Goal: Use online tool/utility: Utilize a website feature to perform a specific function

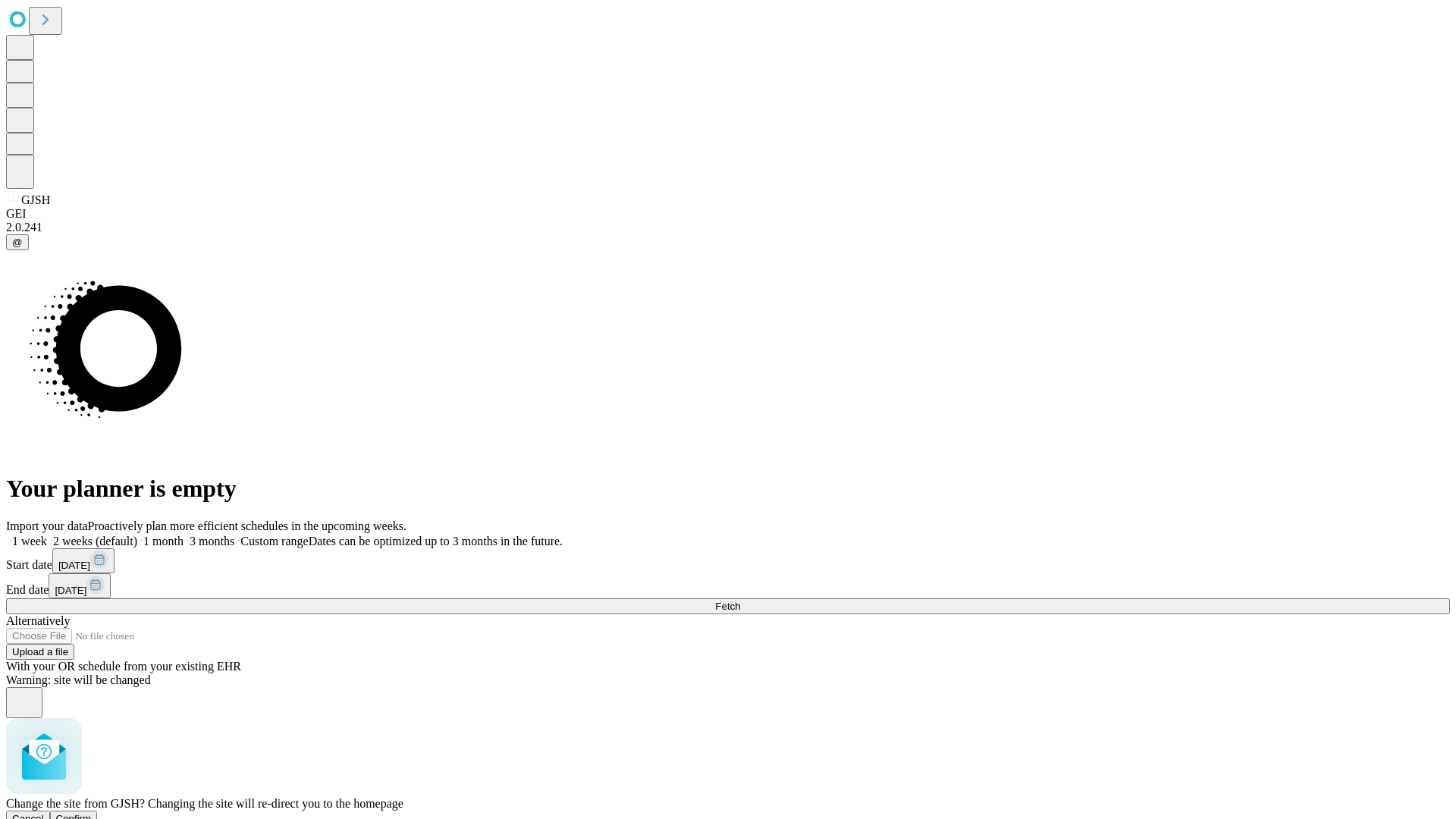
click at [92, 813] on span "Confirm" at bounding box center [73, 818] width 35 height 11
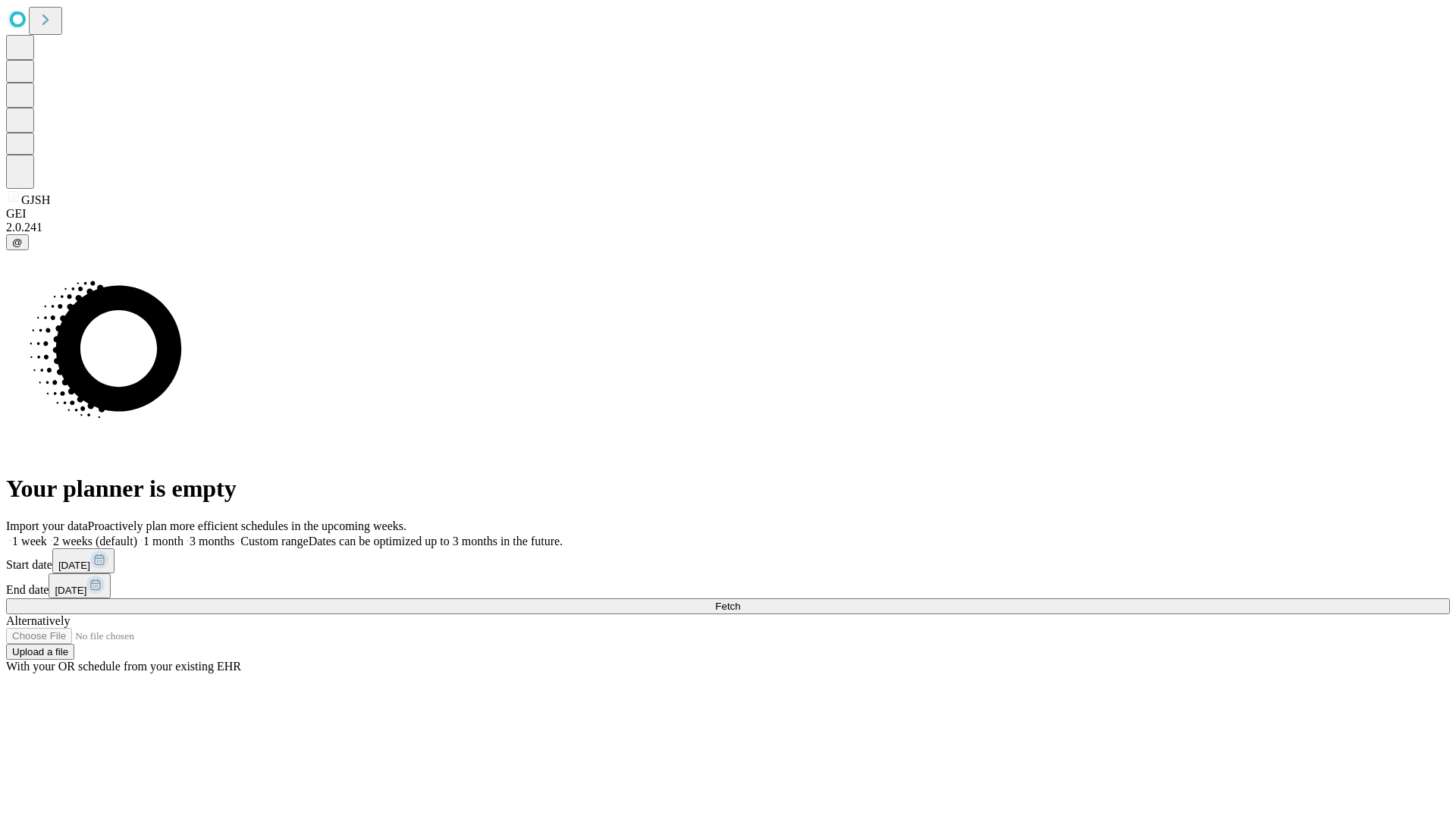
click at [47, 534] on label "1 week" at bounding box center [26, 541] width 41 height 13
click at [740, 601] on span "Fetch" at bounding box center [727, 606] width 25 height 11
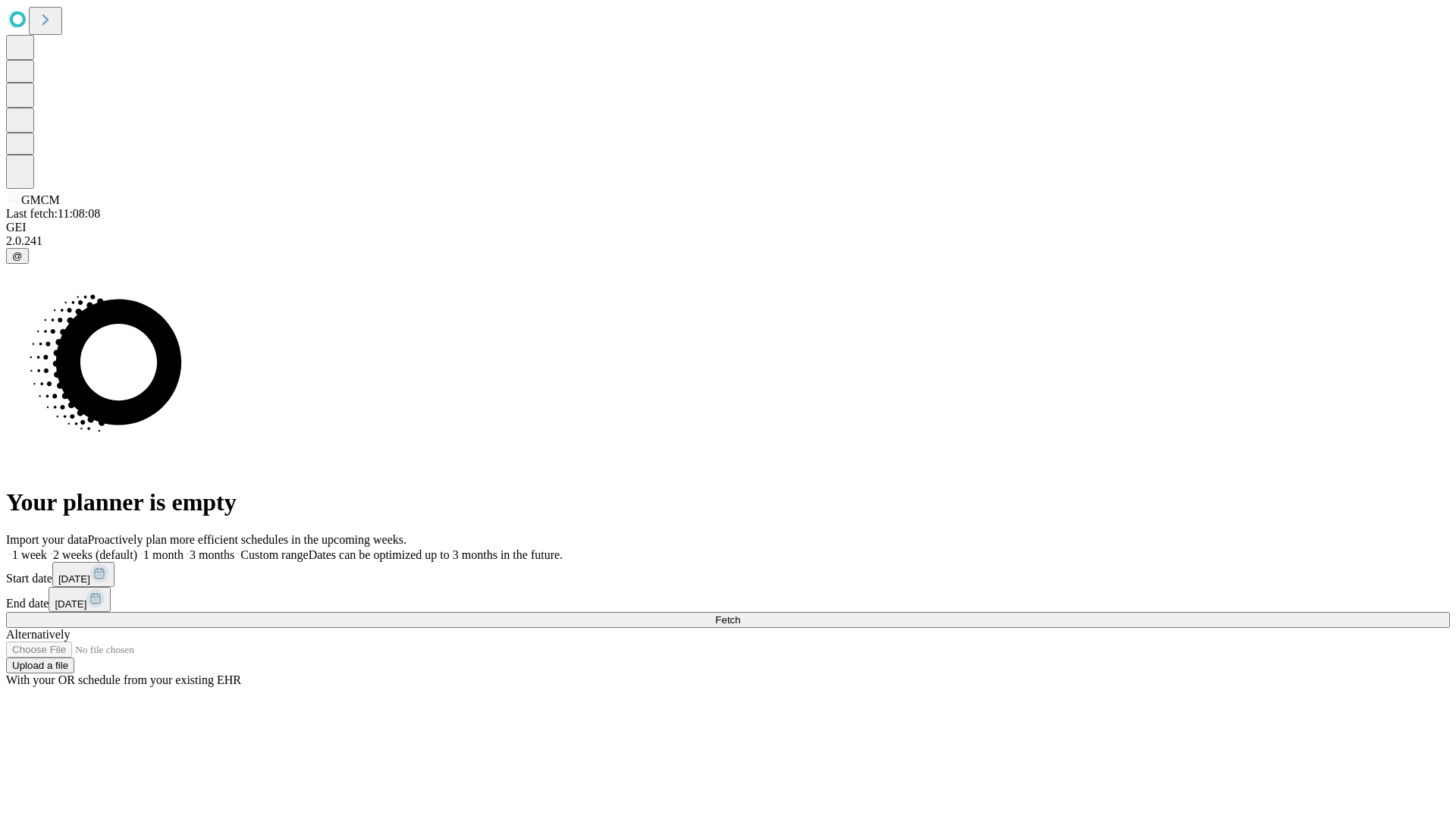
click at [47, 548] on label "1 week" at bounding box center [26, 554] width 41 height 13
click at [740, 615] on span "Fetch" at bounding box center [727, 620] width 25 height 11
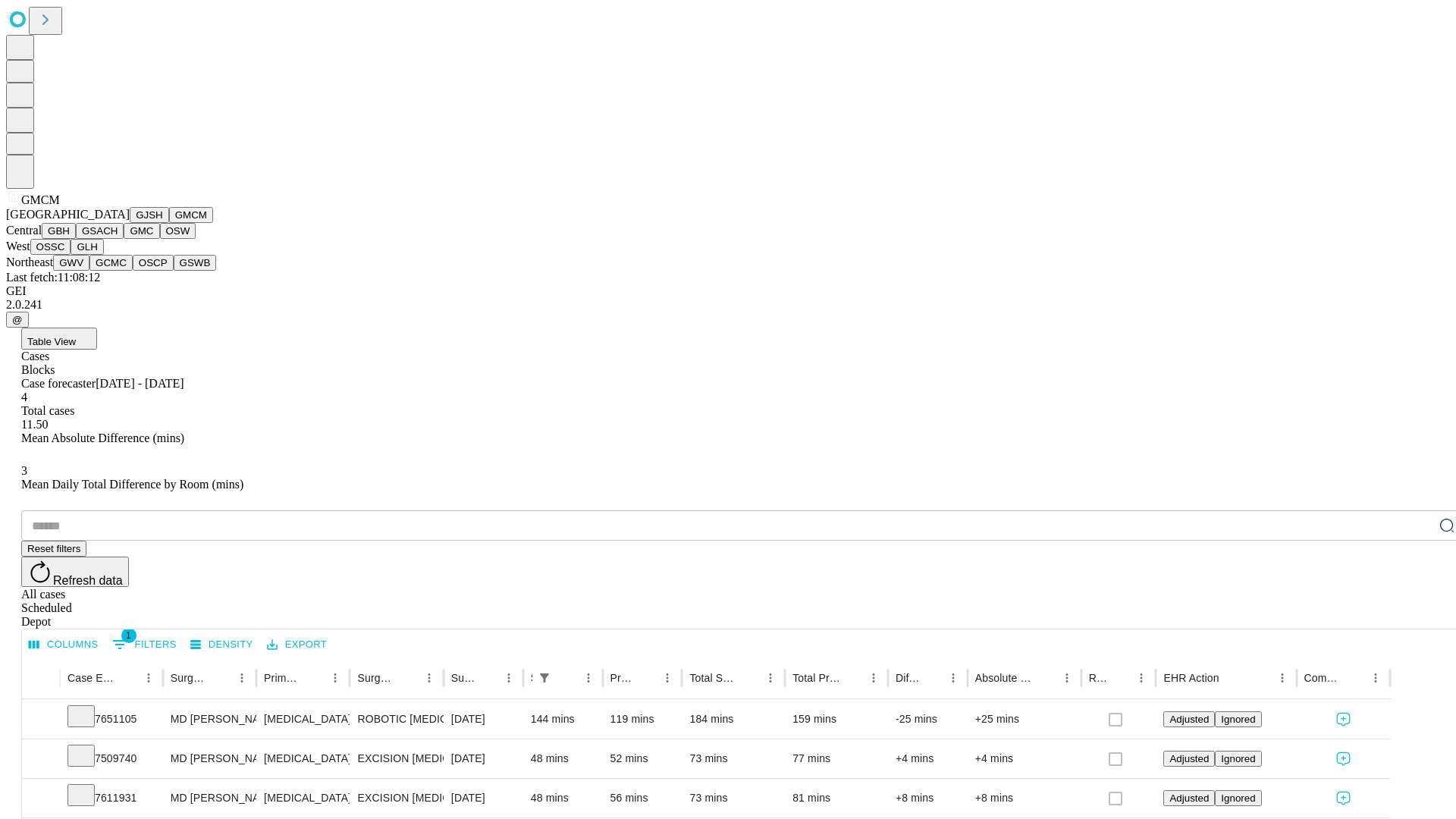
click at [76, 239] on button "GBH" at bounding box center [58, 231] width 34 height 16
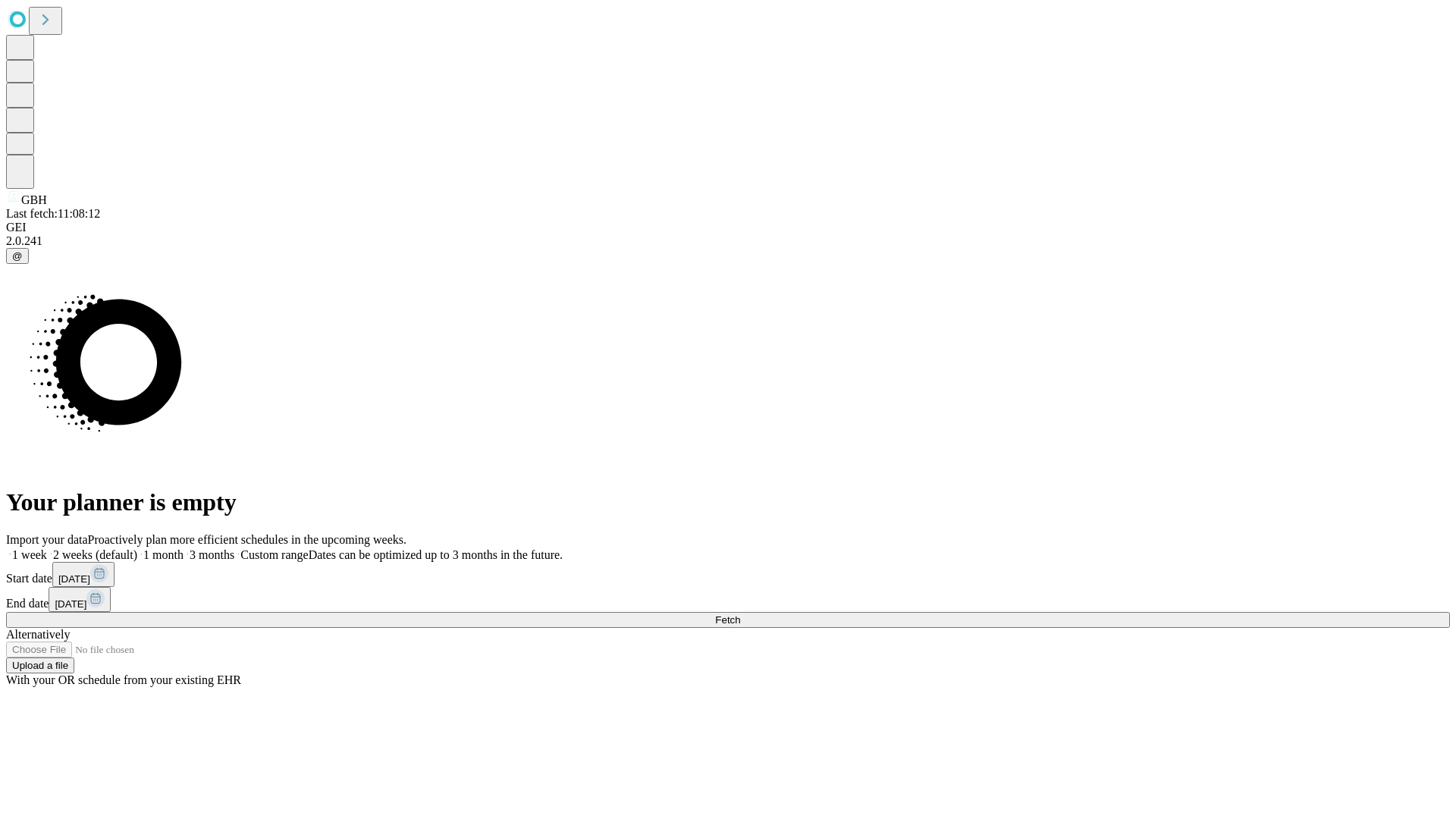
click at [47, 548] on label "1 week" at bounding box center [26, 554] width 41 height 13
click at [740, 615] on span "Fetch" at bounding box center [727, 620] width 25 height 11
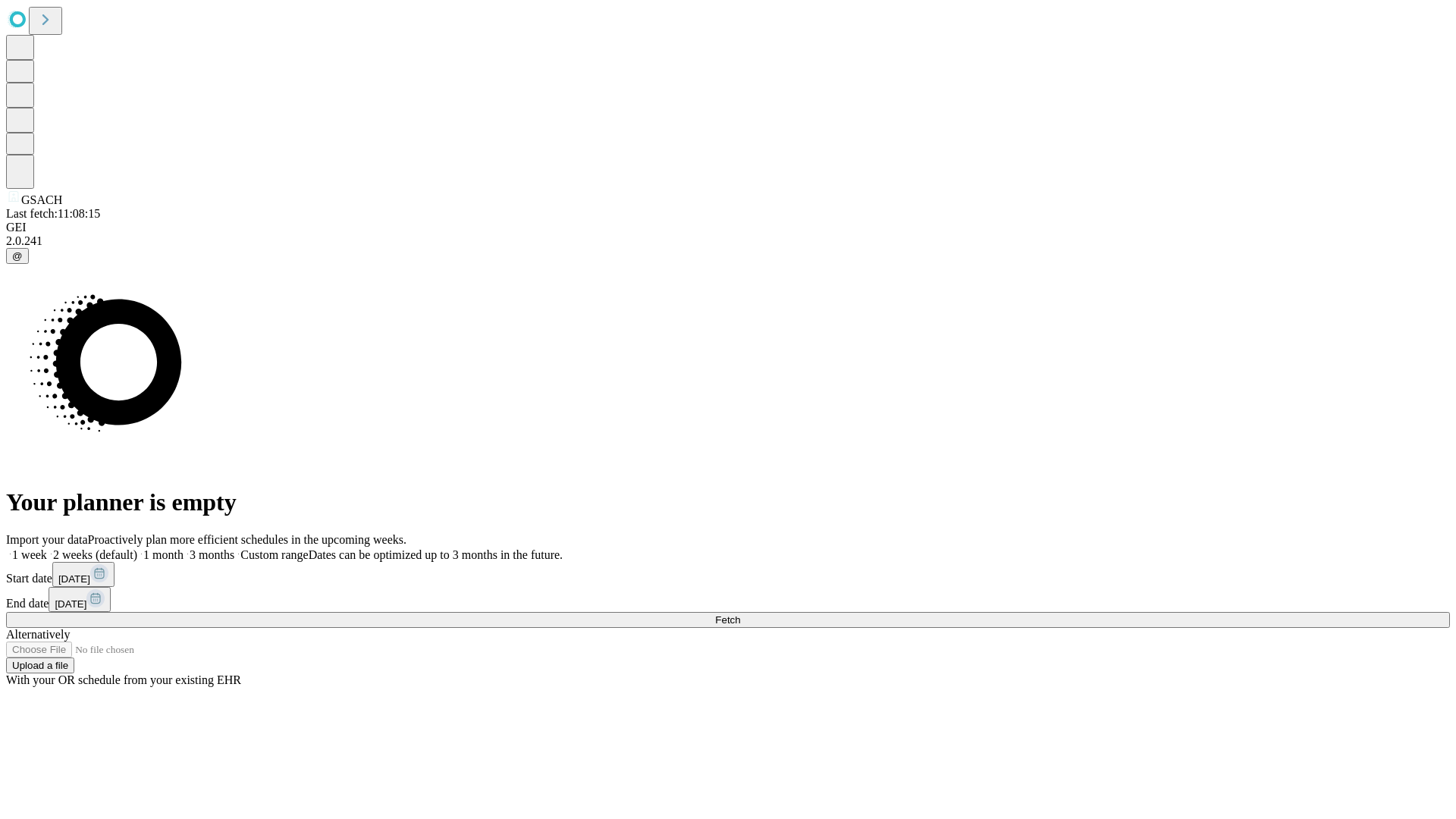
click at [740, 615] on span "Fetch" at bounding box center [727, 620] width 25 height 11
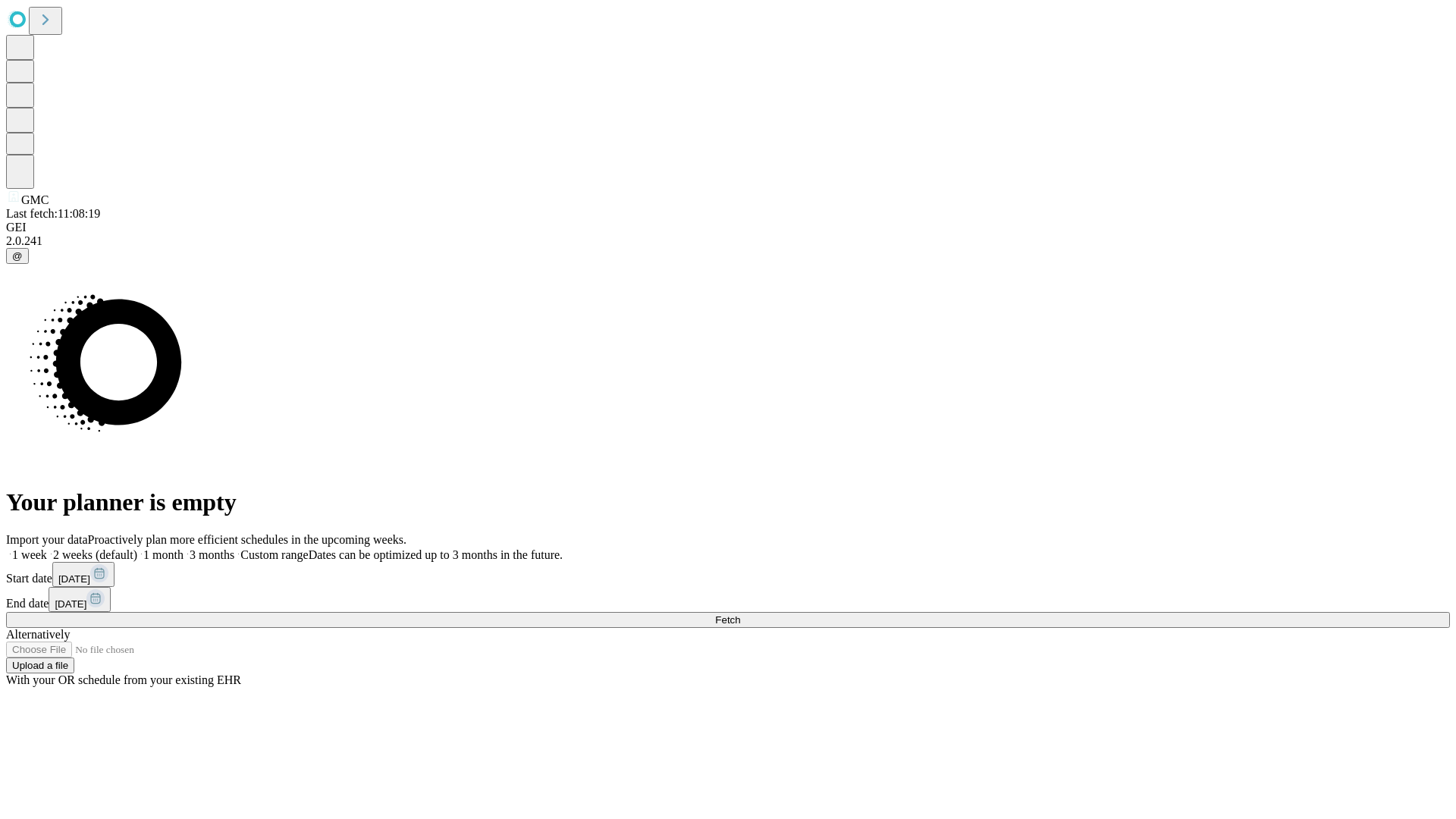
click at [47, 548] on label "1 week" at bounding box center [26, 554] width 41 height 13
click at [740, 615] on span "Fetch" at bounding box center [727, 620] width 25 height 11
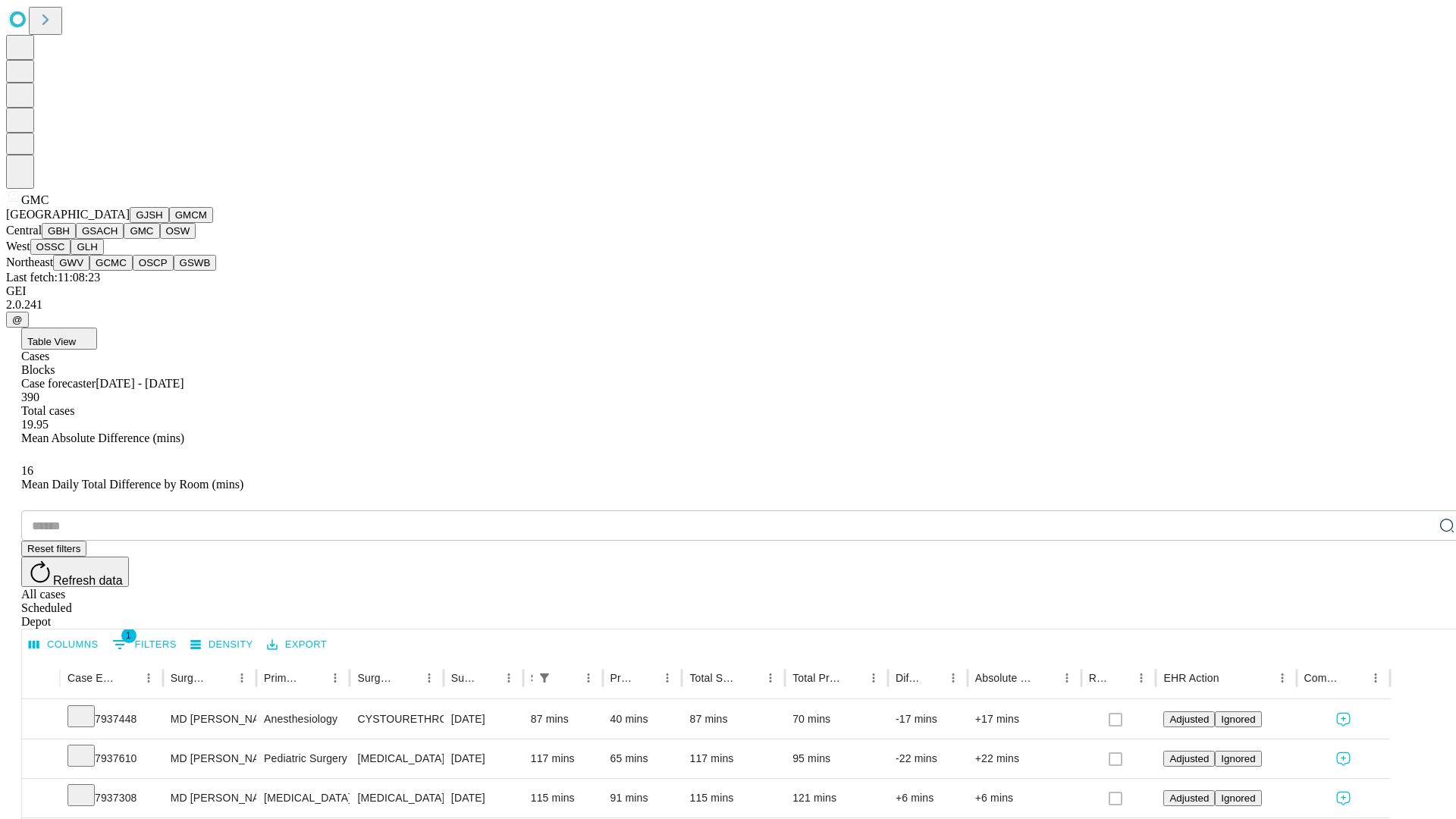
click at [160, 239] on button "OSW" at bounding box center [178, 231] width 36 height 16
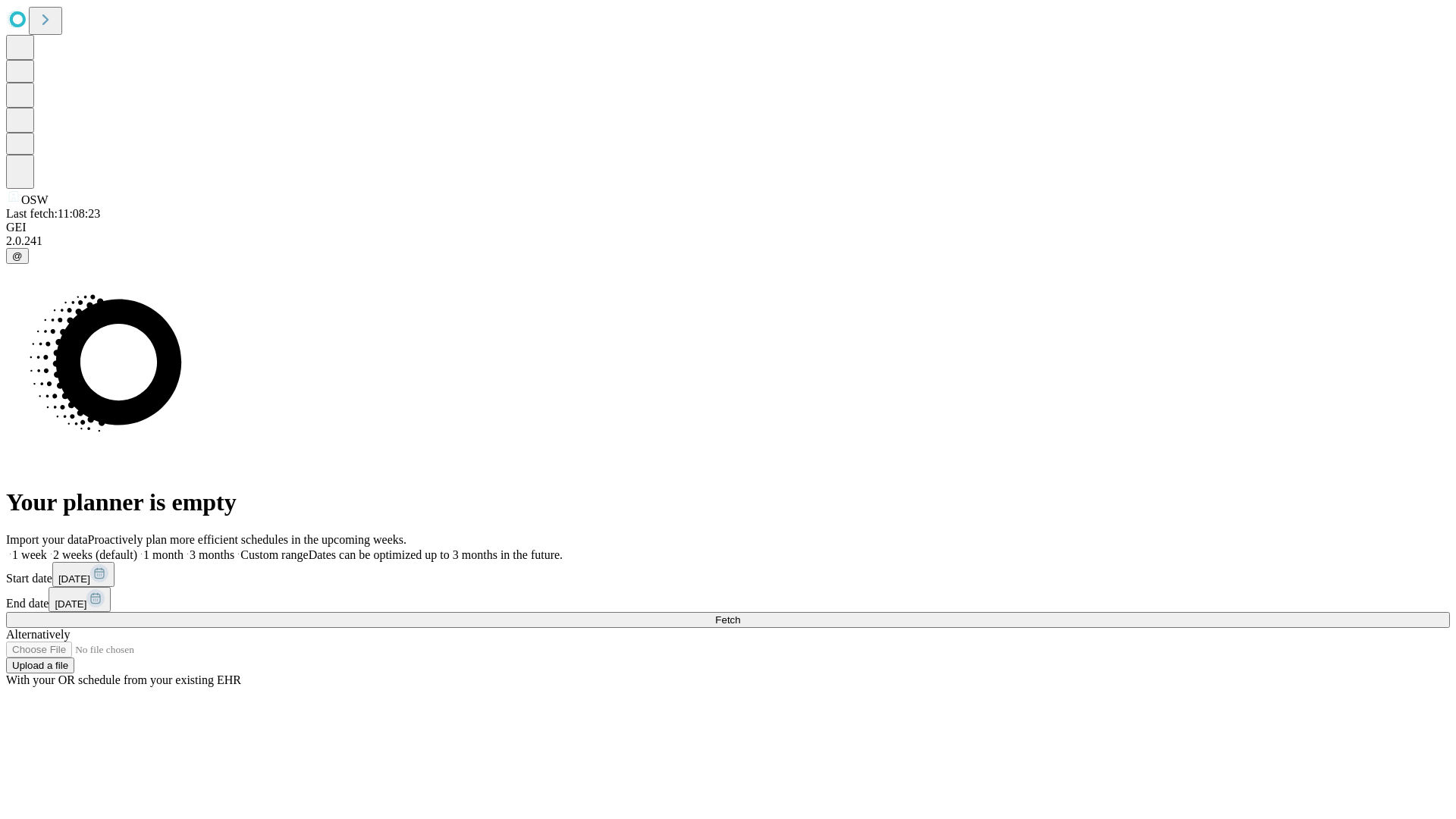
click at [47, 548] on label "1 week" at bounding box center [26, 554] width 41 height 13
click at [740, 615] on span "Fetch" at bounding box center [727, 620] width 25 height 11
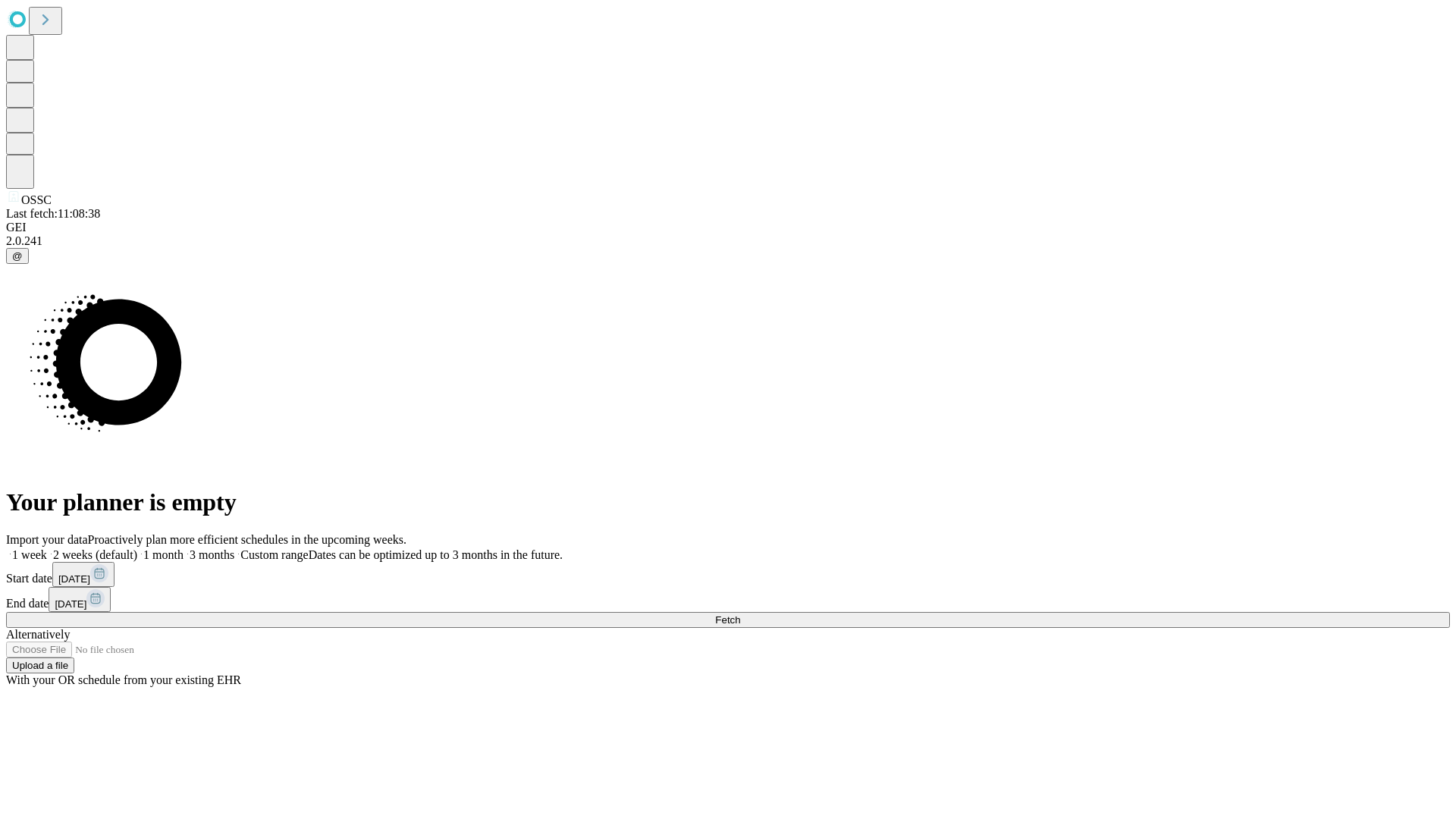
click at [47, 548] on label "1 week" at bounding box center [26, 554] width 41 height 13
click at [740, 615] on span "Fetch" at bounding box center [727, 620] width 25 height 11
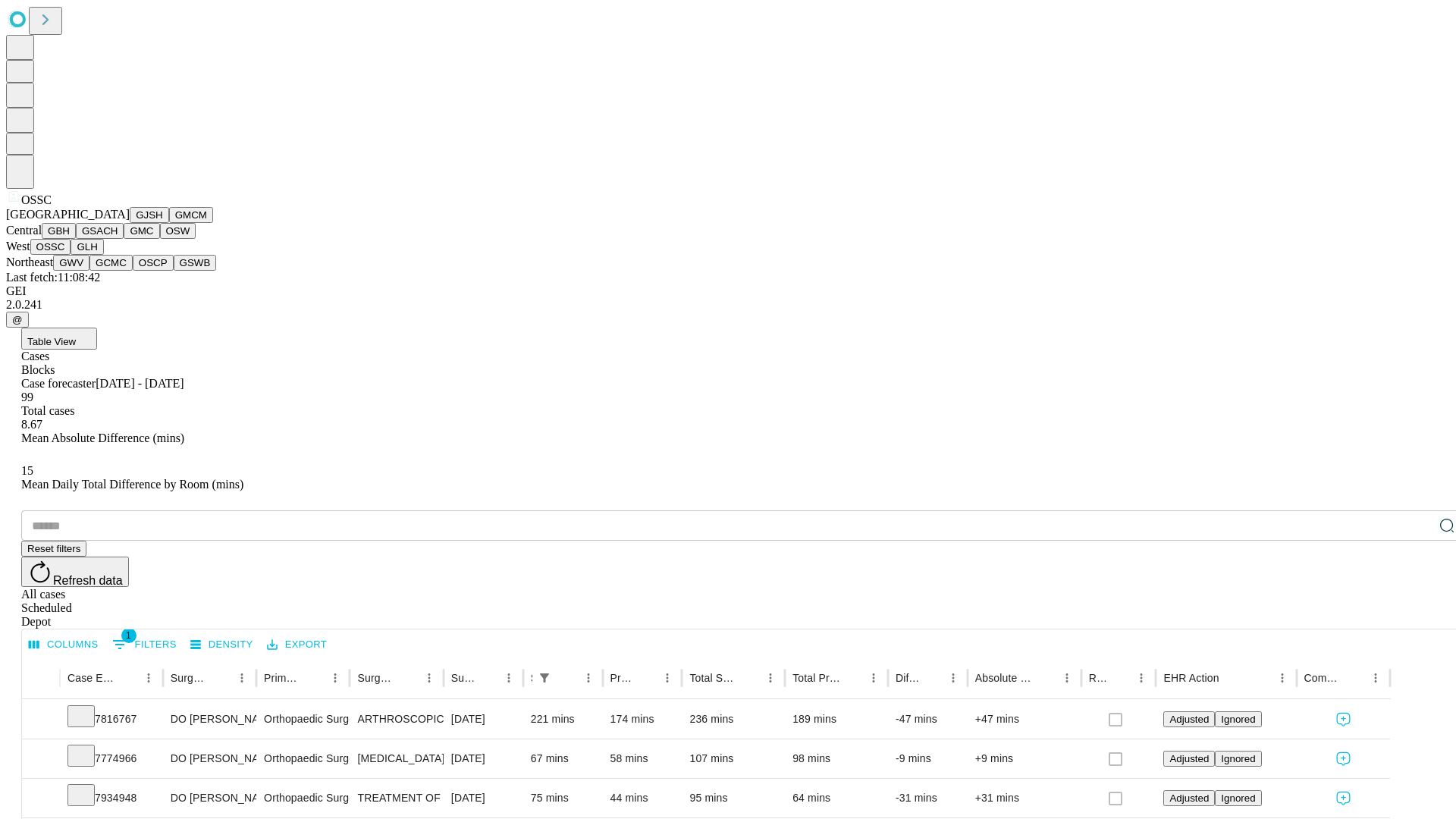
click at [103, 255] on button "GLH" at bounding box center [87, 246] width 33 height 16
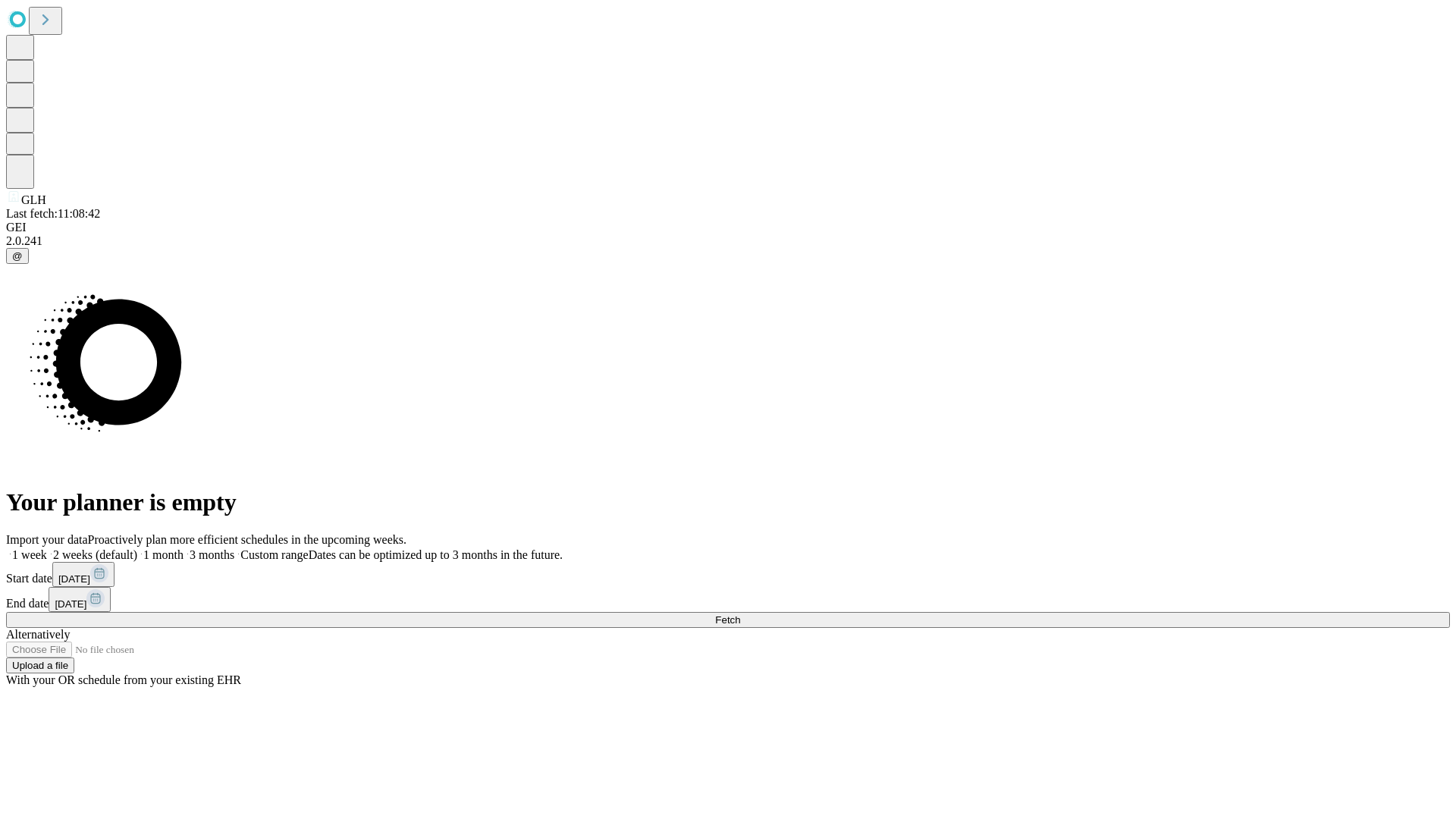
click at [47, 548] on label "1 week" at bounding box center [26, 554] width 41 height 13
click at [740, 615] on span "Fetch" at bounding box center [727, 620] width 25 height 11
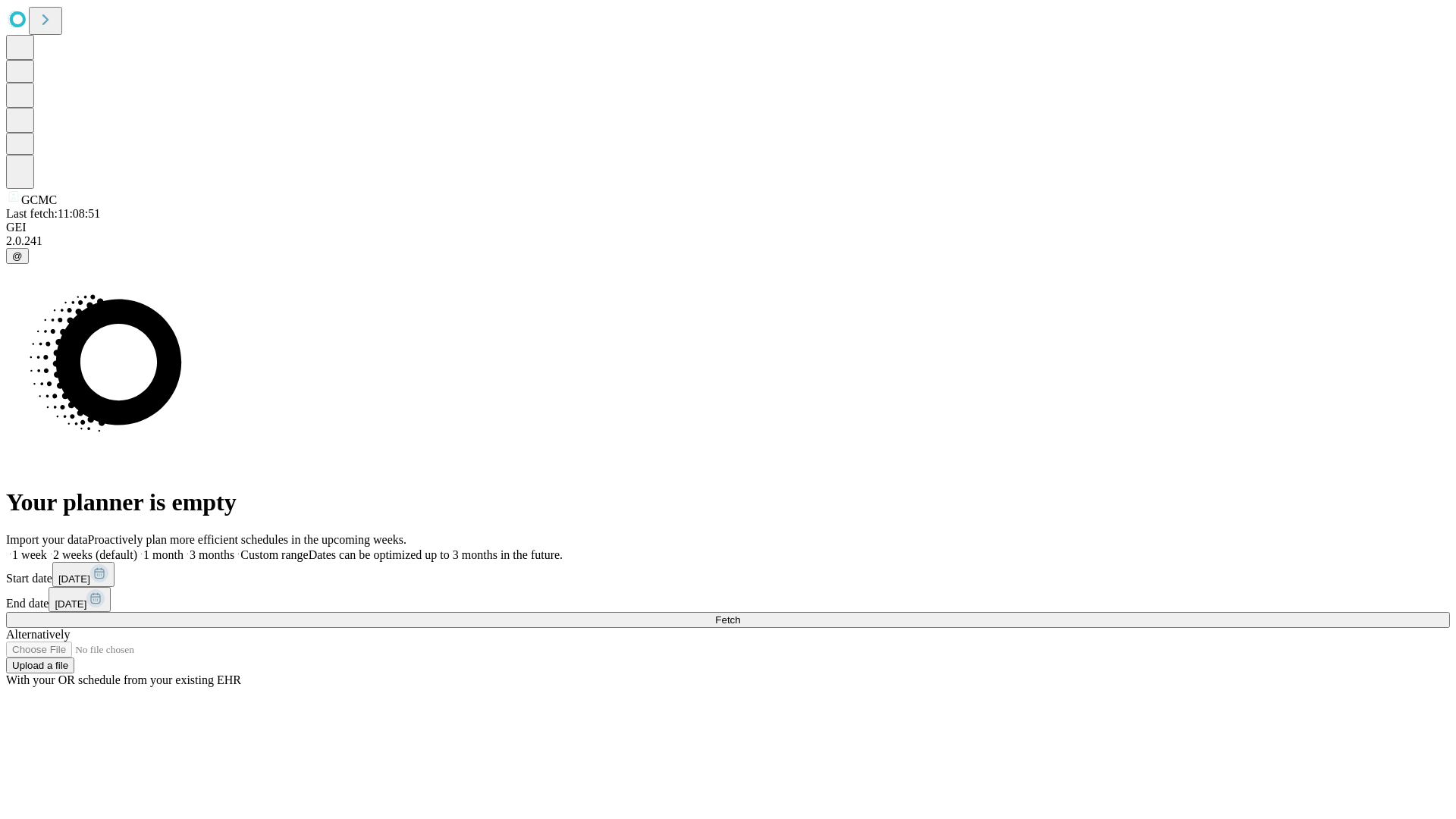
click at [47, 548] on label "1 week" at bounding box center [26, 554] width 41 height 13
click at [740, 615] on span "Fetch" at bounding box center [727, 620] width 25 height 11
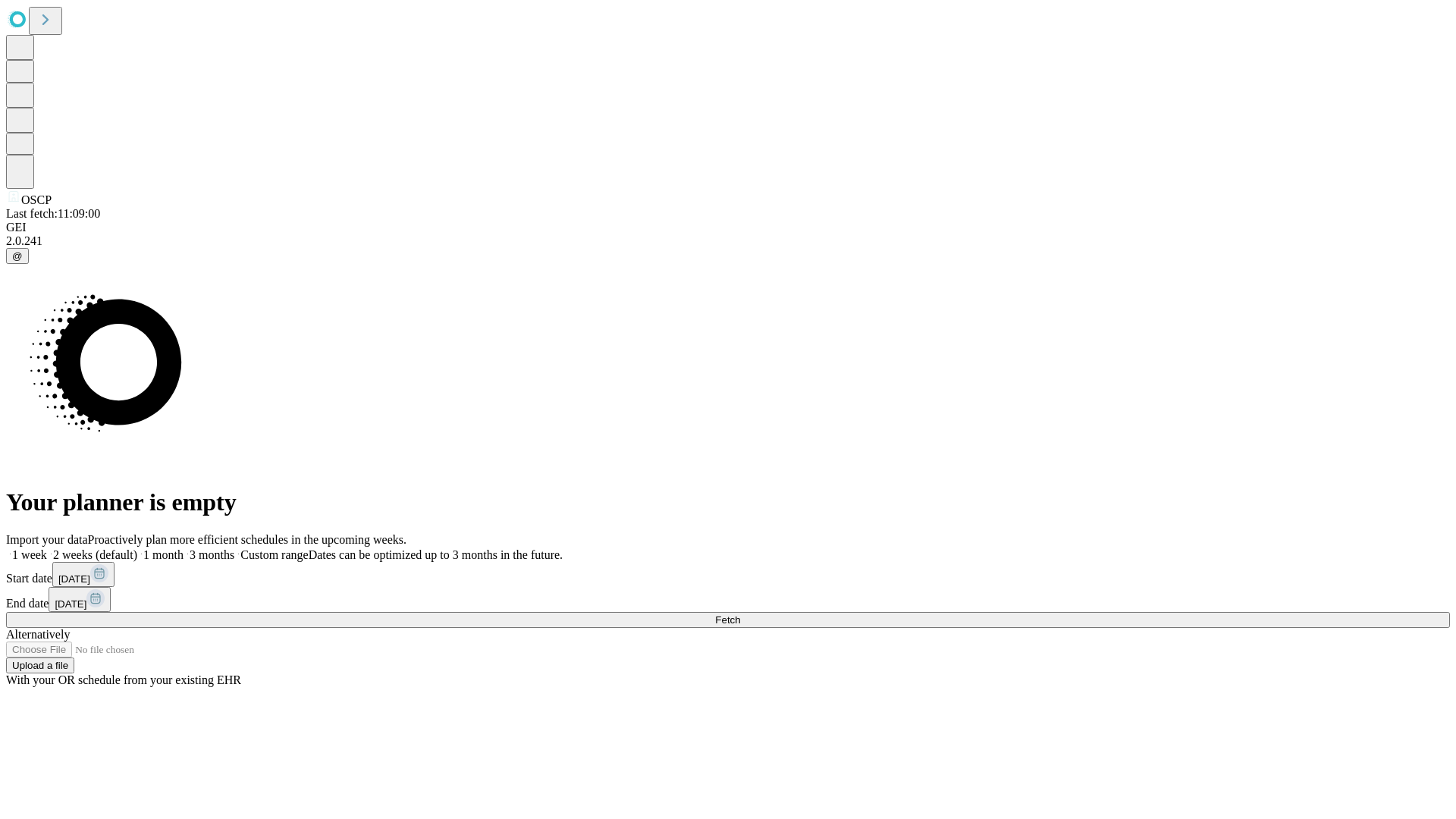
click at [47, 548] on label "1 week" at bounding box center [26, 554] width 41 height 13
click at [740, 615] on span "Fetch" at bounding box center [727, 620] width 25 height 11
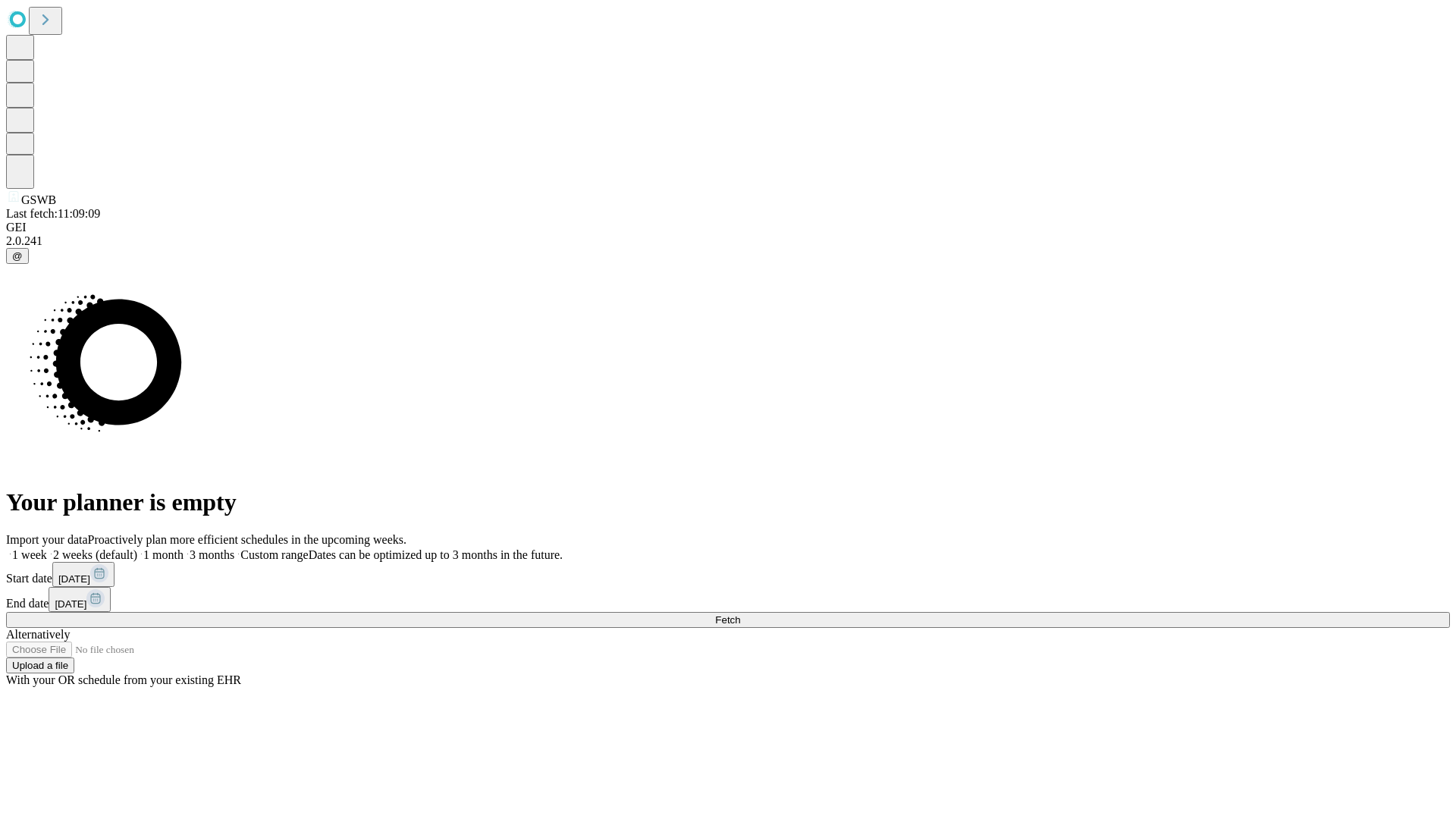
click at [47, 548] on label "1 week" at bounding box center [26, 554] width 41 height 13
click at [740, 615] on span "Fetch" at bounding box center [727, 620] width 25 height 11
